Goal: Check status: Check status

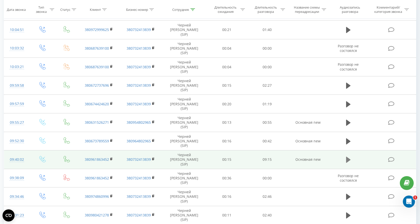
scroll to position [179, 0]
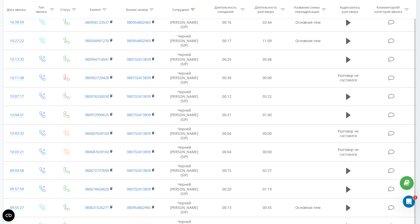
scroll to position [237, 0]
